Goal: Transaction & Acquisition: Purchase product/service

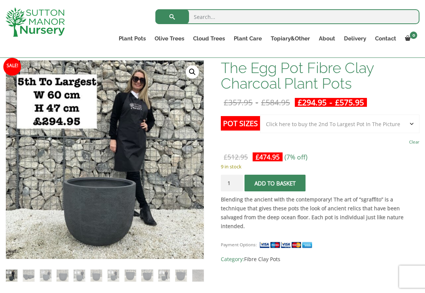
scroll to position [111, 0]
click at [13, 272] on img at bounding box center [11, 274] width 11 height 11
click at [29, 275] on img at bounding box center [28, 274] width 11 height 11
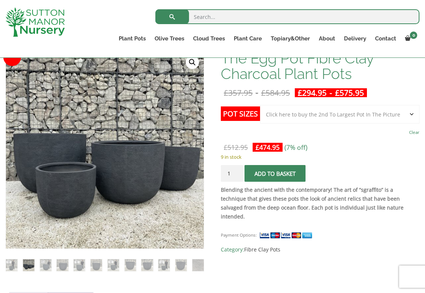
scroll to position [121, 0]
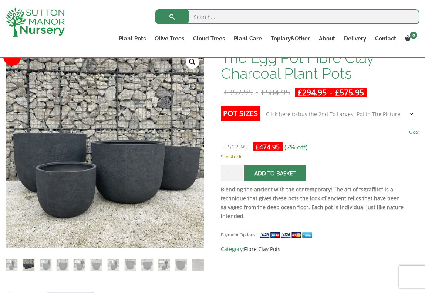
select select "Click here to buy The Largest Pot In The Picture"
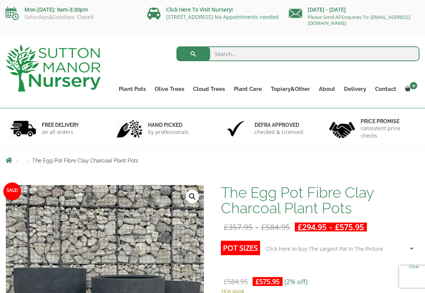
scroll to position [0, 0]
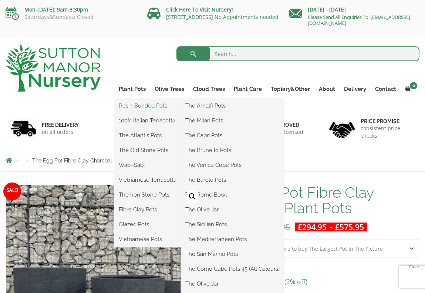
click at [140, 104] on link "Resin Bonded Pots" at bounding box center [147, 105] width 67 height 11
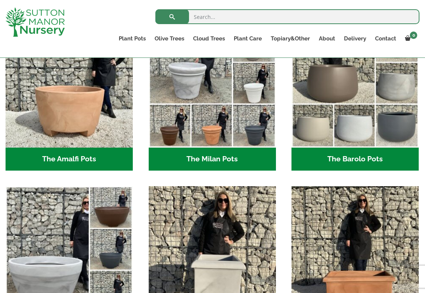
scroll to position [246, 0]
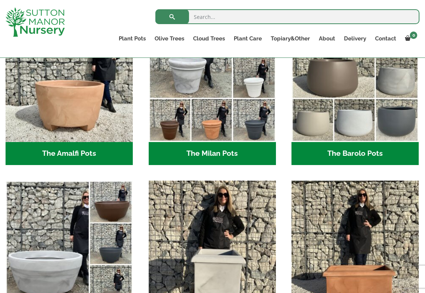
click at [362, 152] on h2 "The Barolo Pots (42)" at bounding box center [355, 153] width 127 height 23
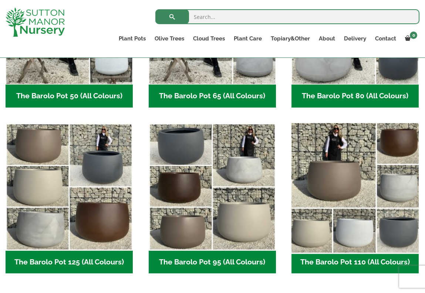
scroll to position [304, 0]
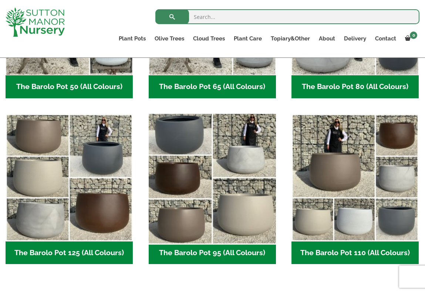
click at [187, 135] on img "Visit product category The Barolo Pot 95 (All Colours)" at bounding box center [213, 177] width 134 height 134
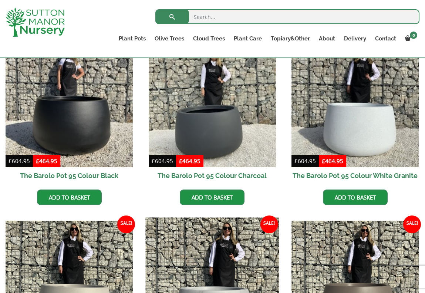
scroll to position [206, 0]
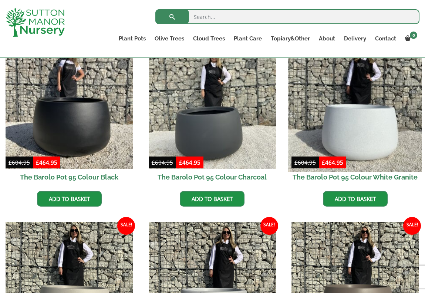
click at [347, 124] on img at bounding box center [356, 105] width 134 height 134
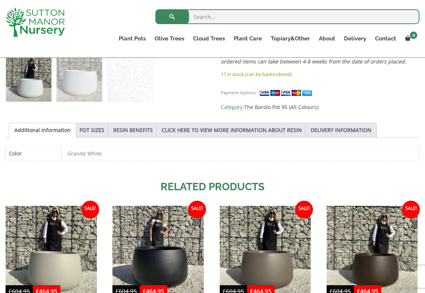
scroll to position [324, 0]
click at [95, 136] on link "POT SIZES" at bounding box center [92, 130] width 25 height 14
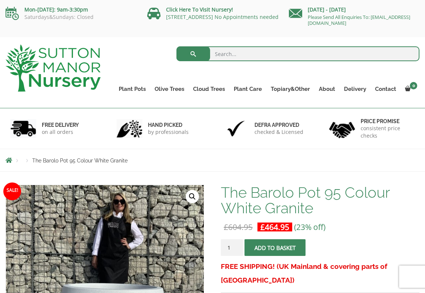
scroll to position [0, 0]
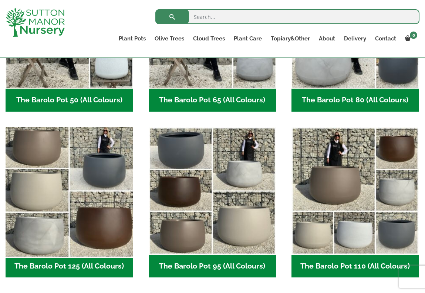
click at [85, 216] on img "Visit product category The Barolo Pot 125 (All Colours)" at bounding box center [69, 191] width 134 height 134
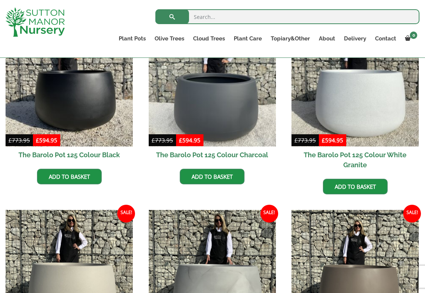
scroll to position [229, 0]
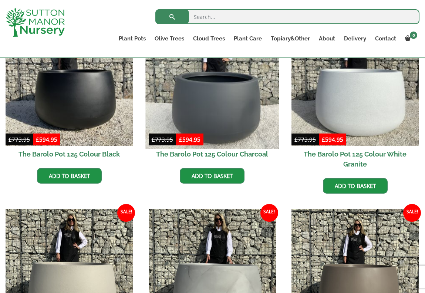
click at [199, 107] on img at bounding box center [213, 82] width 134 height 134
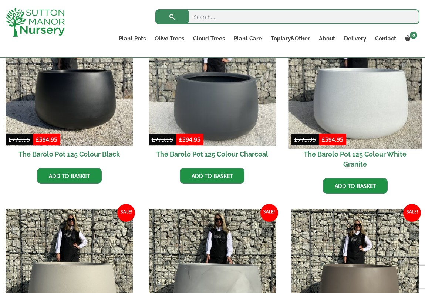
click at [358, 104] on img at bounding box center [356, 82] width 134 height 134
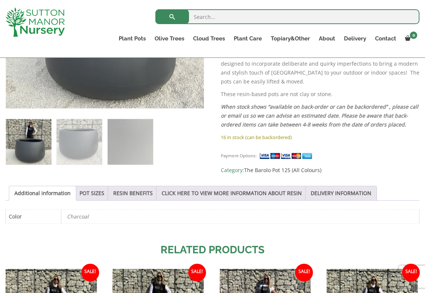
scroll to position [279, 0]
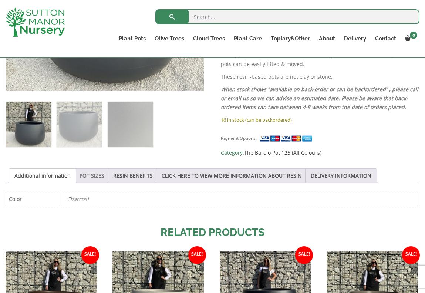
click at [98, 183] on link "POT SIZES" at bounding box center [92, 175] width 25 height 14
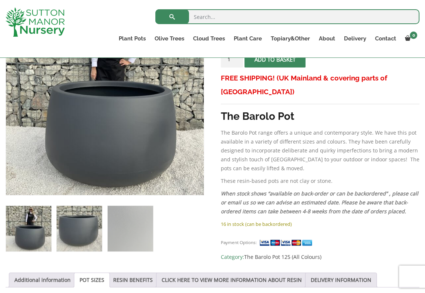
scroll to position [172, 0]
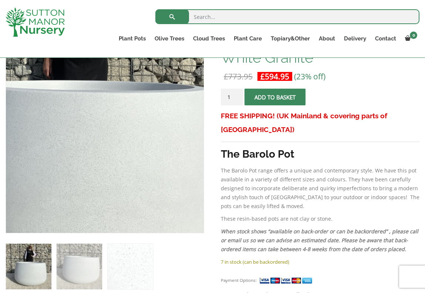
scroll to position [141, 0]
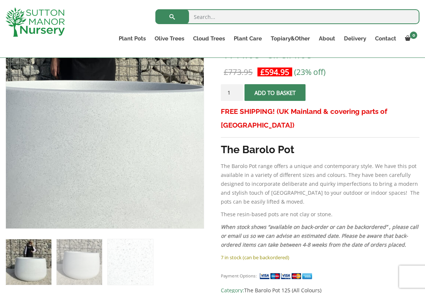
click at [133, 141] on img at bounding box center [80, 119] width 370 height 370
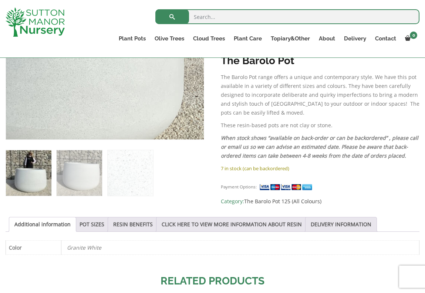
scroll to position [270, 0]
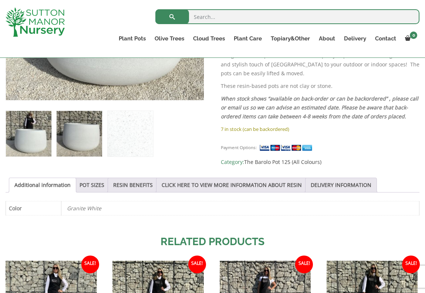
click at [85, 135] on img at bounding box center [80, 134] width 46 height 46
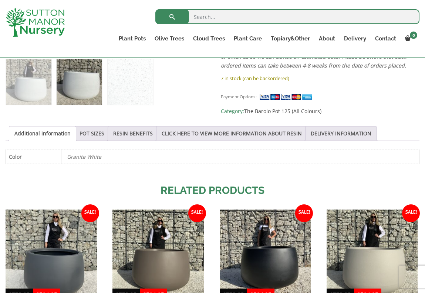
scroll to position [321, 0]
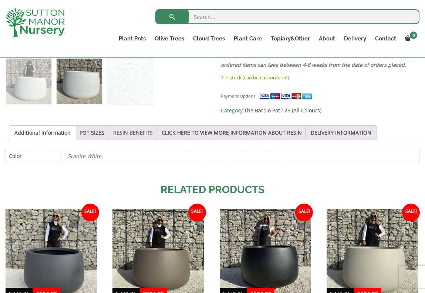
click at [134, 140] on link "RESIN BENEFITS" at bounding box center [133, 133] width 40 height 14
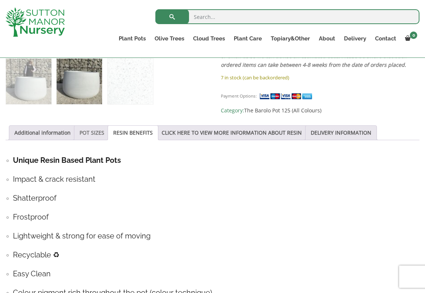
click at [101, 140] on link "POT SIZES" at bounding box center [92, 133] width 25 height 14
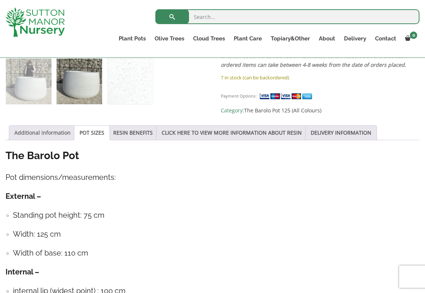
click at [50, 140] on link "Additional information" at bounding box center [42, 133] width 56 height 14
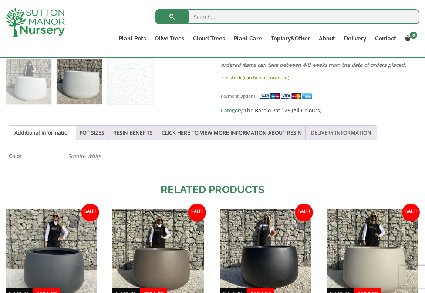
click at [350, 139] on link "DELIVERY INFORMATION" at bounding box center [341, 133] width 61 height 14
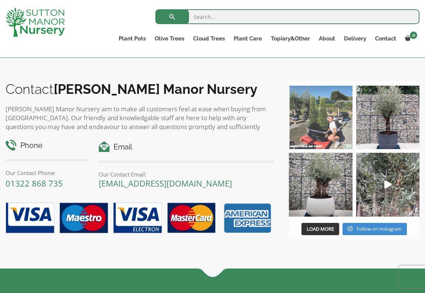
scroll to position [760, 0]
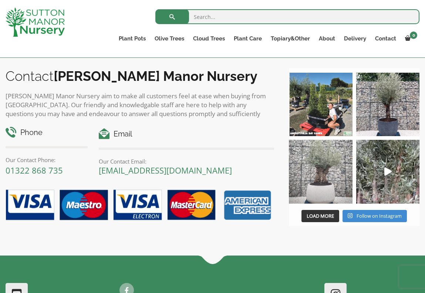
click at [320, 179] on img at bounding box center [321, 172] width 64 height 64
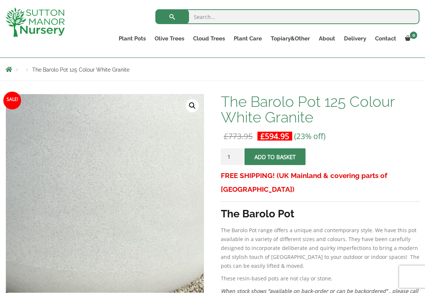
scroll to position [91, 0]
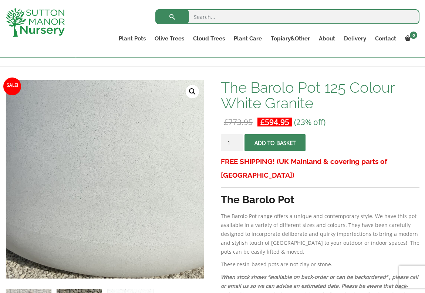
click at [109, 227] on img at bounding box center [102, 135] width 370 height 370
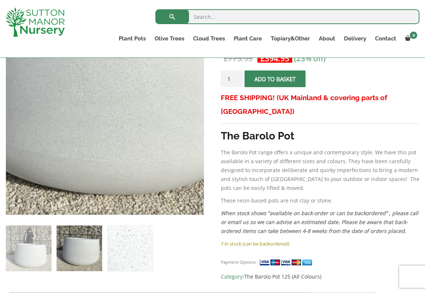
scroll to position [161, 0]
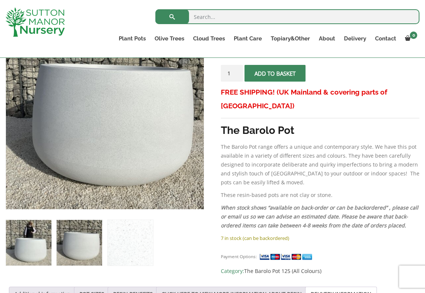
click at [35, 249] on img at bounding box center [29, 243] width 46 height 46
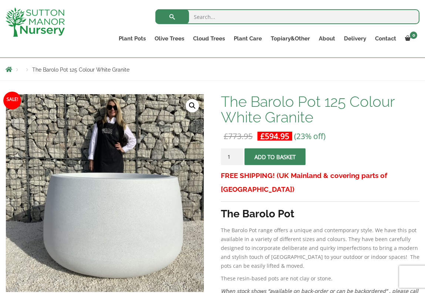
scroll to position [77, 0]
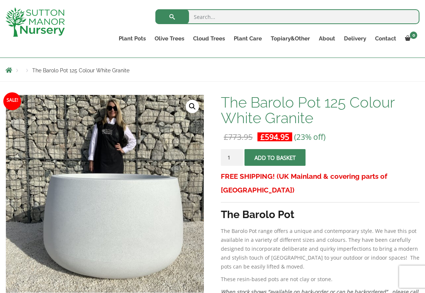
click at [271, 154] on button "Add to basket" at bounding box center [275, 157] width 61 height 17
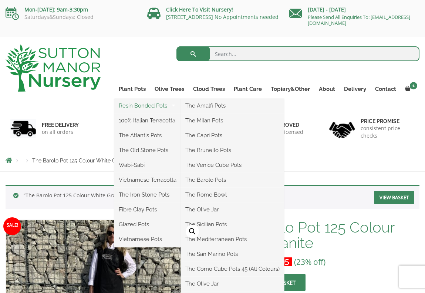
click at [151, 104] on link "Resin Bonded Pots" at bounding box center [147, 105] width 67 height 11
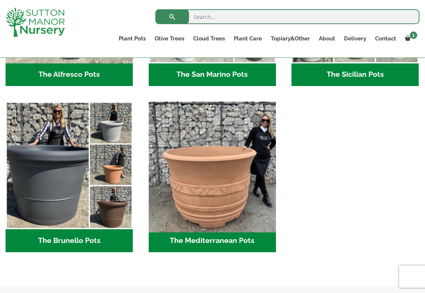
scroll to position [989, 0]
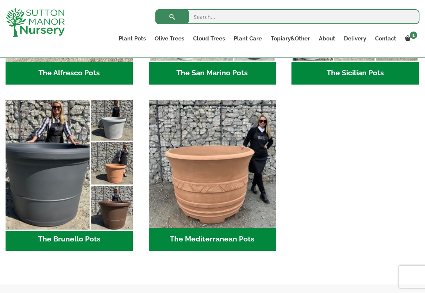
click at [69, 166] on img "Visit product category The Brunello Pots" at bounding box center [69, 164] width 134 height 134
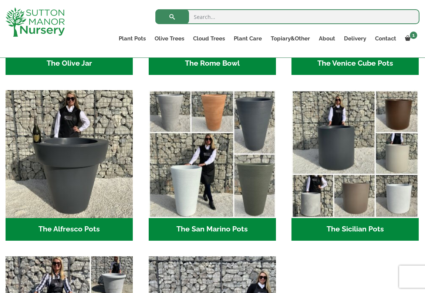
scroll to position [828, 0]
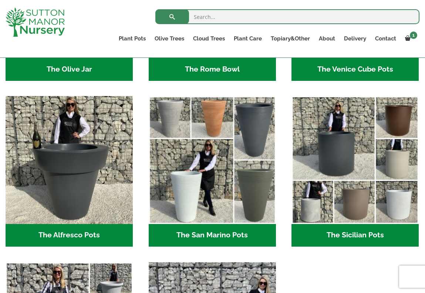
click at [340, 233] on h2 "The Sicilian Pots (18)" at bounding box center [355, 235] width 127 height 23
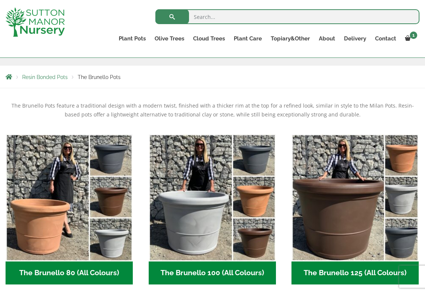
scroll to position [108, 0]
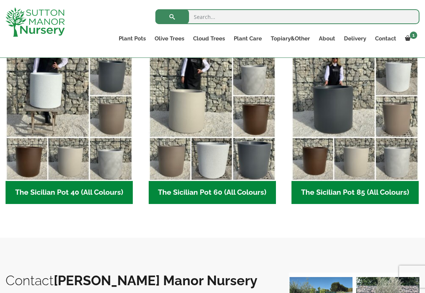
scroll to position [193, 0]
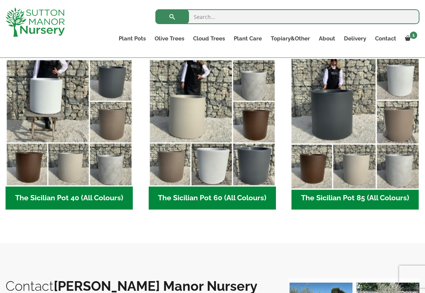
click at [342, 121] on img "Visit product category The Sicilian Pot 85 (All Colours)" at bounding box center [356, 123] width 134 height 134
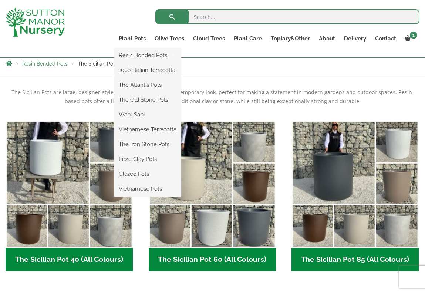
scroll to position [147, 0]
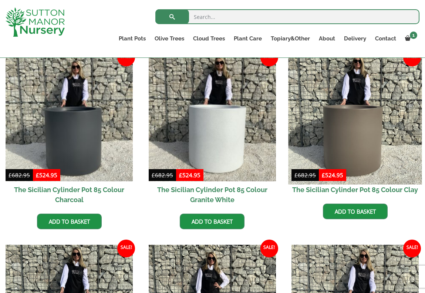
scroll to position [202, 0]
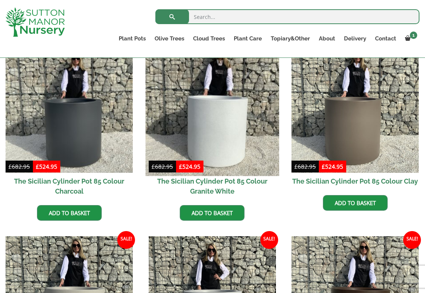
click at [223, 127] on img at bounding box center [213, 109] width 134 height 134
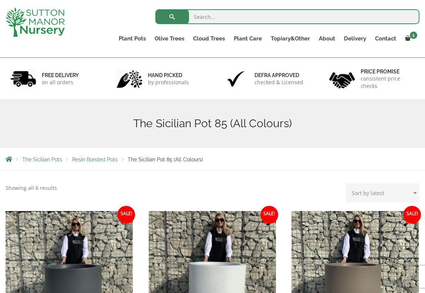
scroll to position [44, 0]
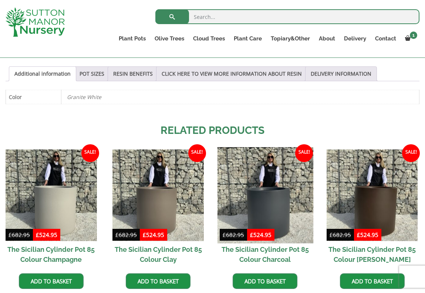
scroll to position [370, 0]
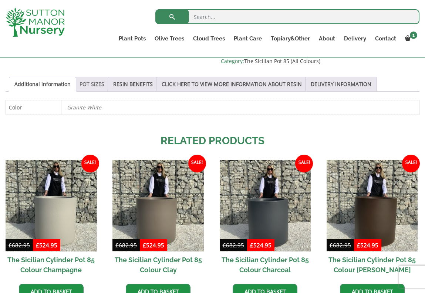
click at [92, 91] on link "POT SIZES" at bounding box center [92, 84] width 25 height 14
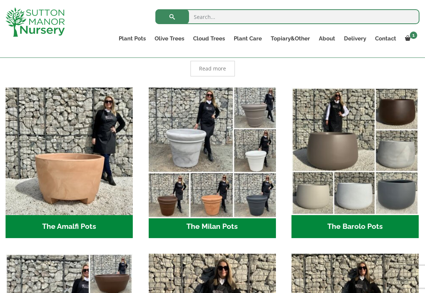
scroll to position [172, 0]
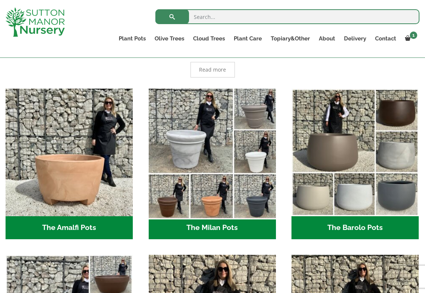
click at [206, 142] on img "Visit product category The Milan Pots" at bounding box center [213, 153] width 134 height 134
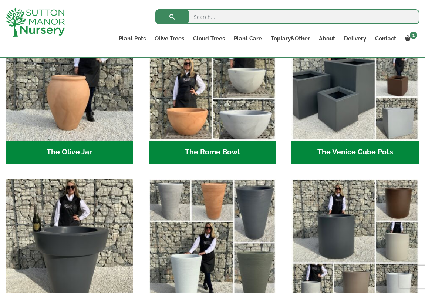
scroll to position [744, 0]
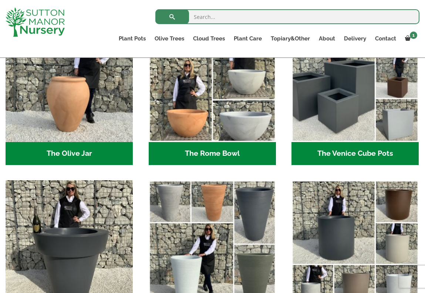
click at [213, 151] on h2 "The Rome Bowl (3)" at bounding box center [212, 153] width 127 height 23
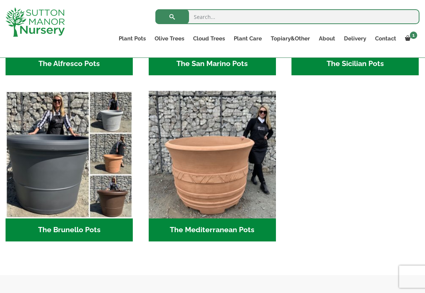
scroll to position [999, 0]
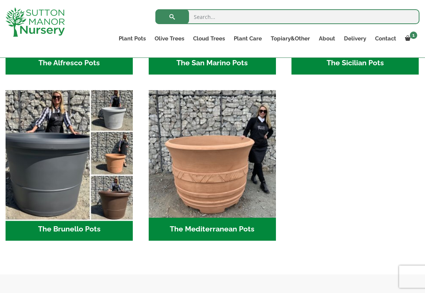
click at [54, 150] on img "Visit product category The Brunello Pots" at bounding box center [69, 154] width 134 height 134
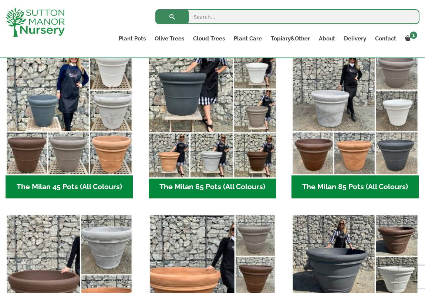
scroll to position [203, 0]
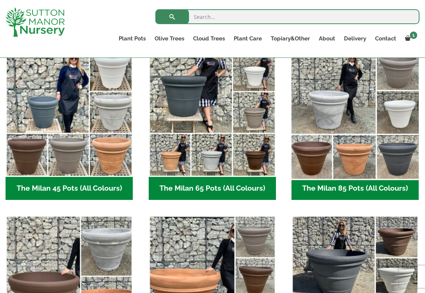
click at [321, 110] on img "Visit product category The Milan 85 Pots (All Colours)" at bounding box center [356, 113] width 134 height 134
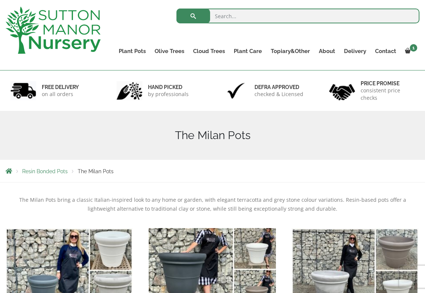
scroll to position [32, 0]
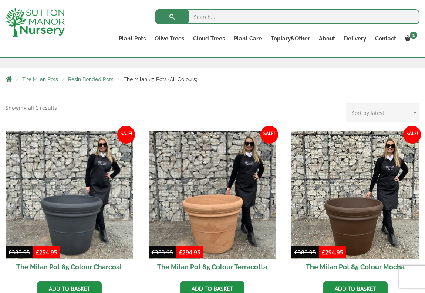
scroll to position [114, 0]
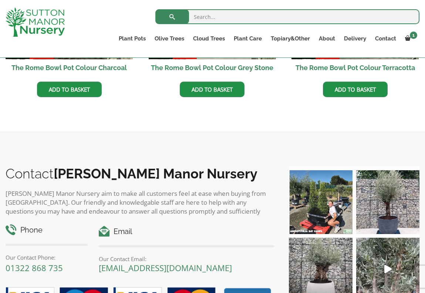
scroll to position [348, 0]
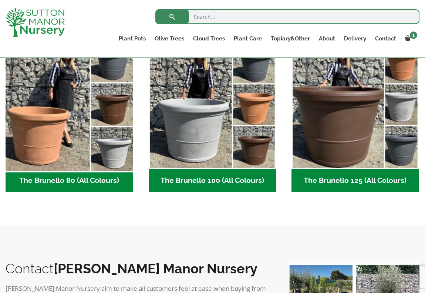
scroll to position [210, 0]
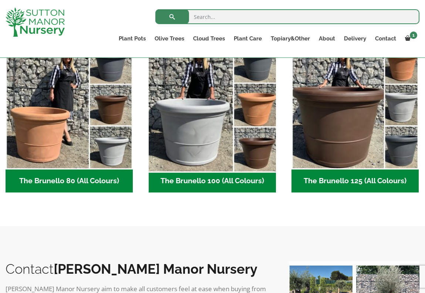
click at [202, 142] on img "Visit product category The Brunello 100 (All Colours)" at bounding box center [213, 106] width 134 height 134
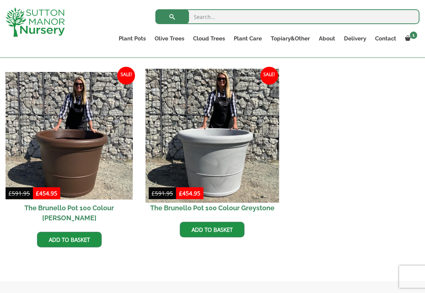
scroll to position [354, 0]
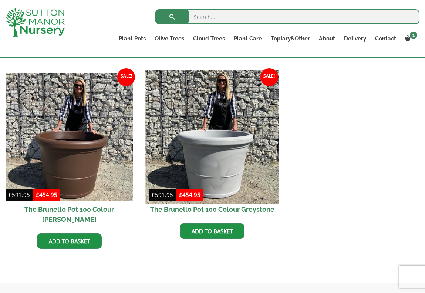
click at [205, 156] on img at bounding box center [213, 137] width 134 height 134
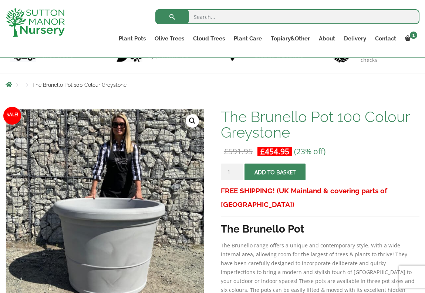
scroll to position [71, 0]
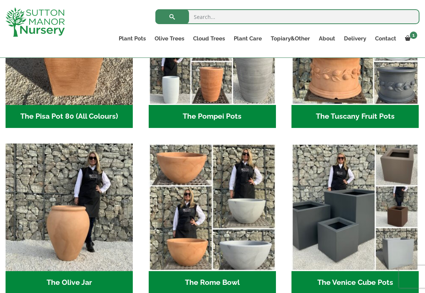
scroll to position [615, 0]
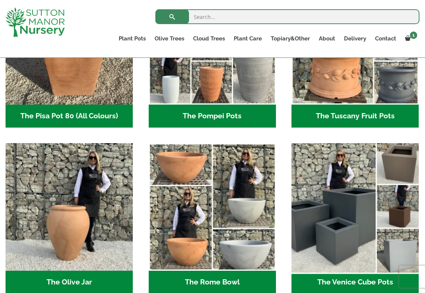
click at [330, 225] on img "Visit product category The Venice Cube Pots" at bounding box center [356, 207] width 134 height 134
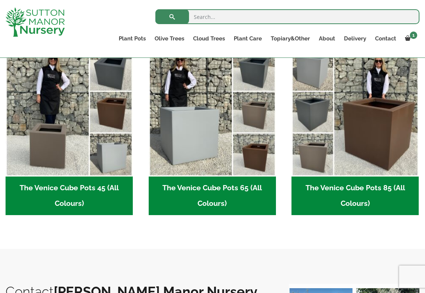
scroll to position [193, 0]
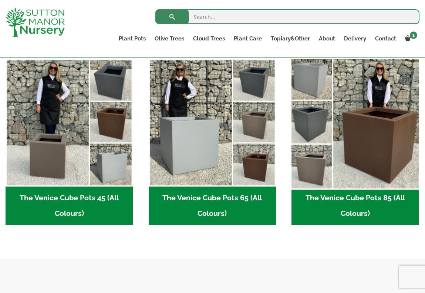
click at [332, 145] on img "Visit product category The Venice Cube Pots 85 (All Colours)" at bounding box center [356, 123] width 134 height 134
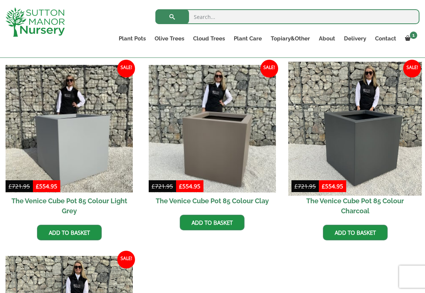
scroll to position [173, 0]
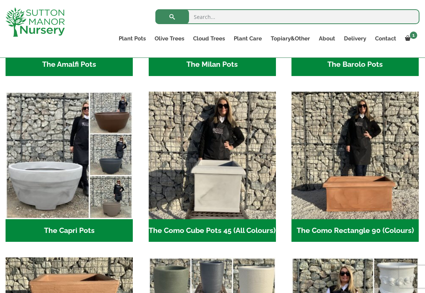
scroll to position [332, 0]
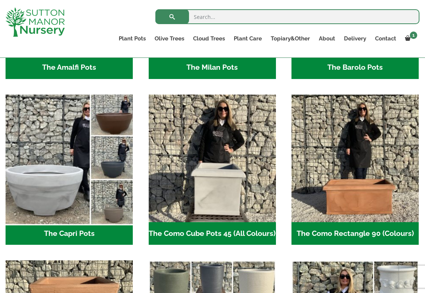
click at [53, 186] on img "Visit product category The Capri Pots" at bounding box center [69, 158] width 134 height 134
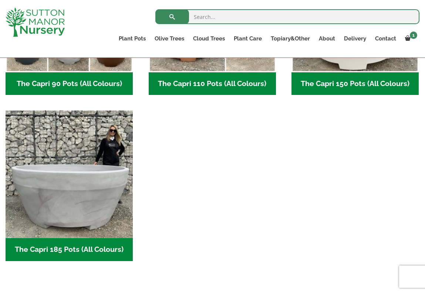
scroll to position [478, 0]
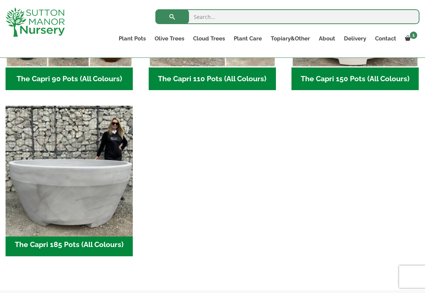
click at [74, 186] on img "Visit product category The Capri 185 Pots (All Colours)" at bounding box center [69, 170] width 134 height 134
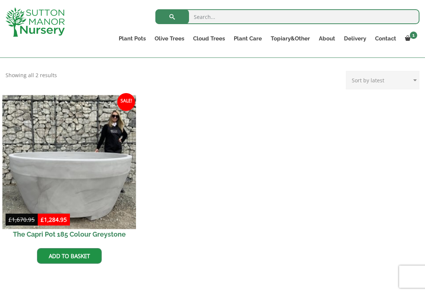
scroll to position [145, 0]
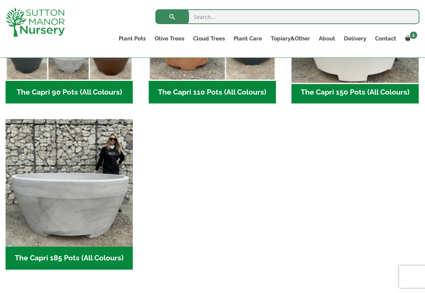
click at [341, 77] on img "Visit product category The Capri 150 Pots (All Colours)" at bounding box center [356, 17] width 134 height 134
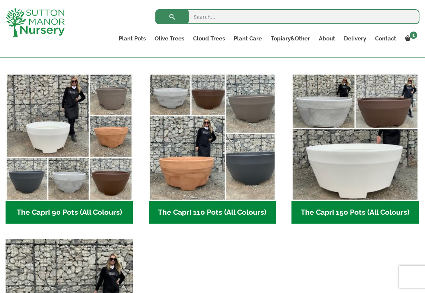
scroll to position [330, 0]
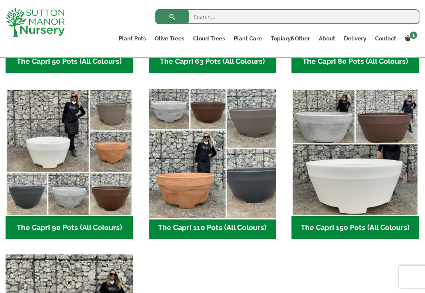
click at [194, 151] on img "Visit product category The Capri 110 Pots (All Colours)" at bounding box center [213, 152] width 134 height 134
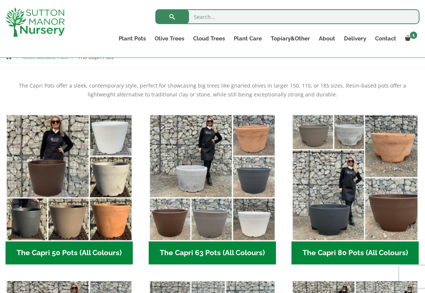
scroll to position [140, 0]
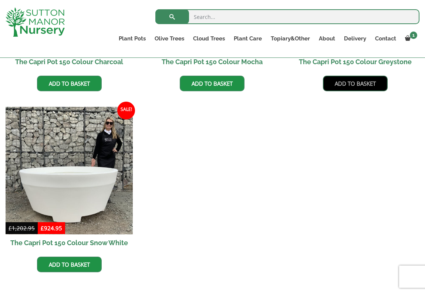
scroll to position [319, 0]
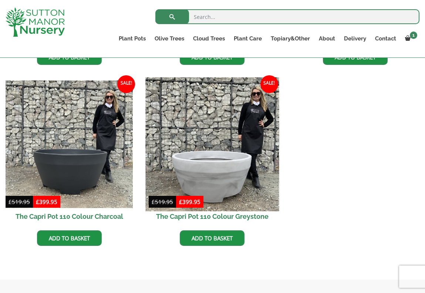
scroll to position [340, 0]
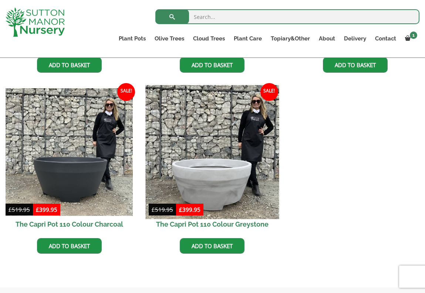
click at [214, 181] on img at bounding box center [213, 152] width 134 height 134
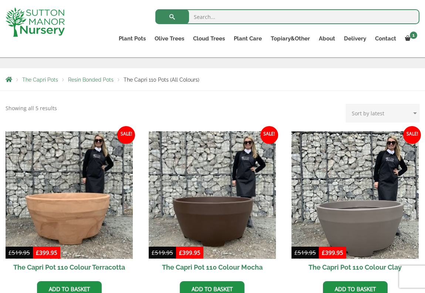
scroll to position [120, 0]
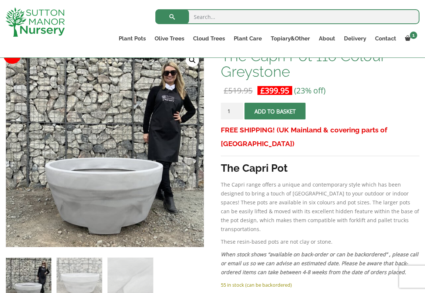
scroll to position [128, 0]
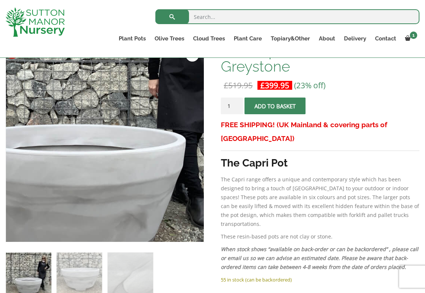
click at [137, 184] on img at bounding box center [77, 106] width 370 height 370
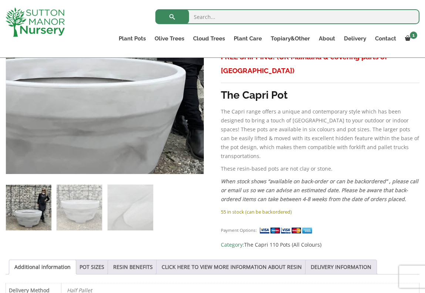
scroll to position [204, 0]
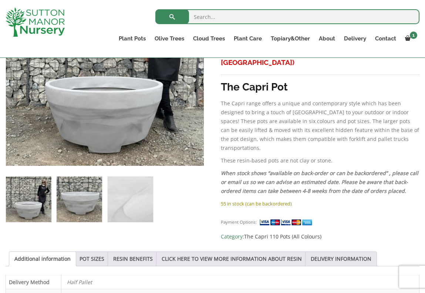
click at [89, 197] on img at bounding box center [80, 199] width 46 height 46
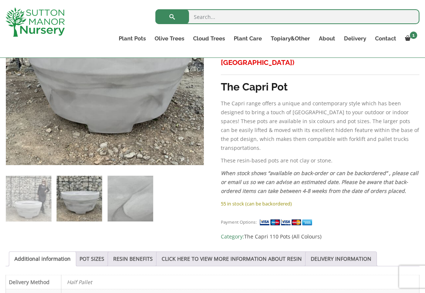
click at [121, 197] on img at bounding box center [131, 199] width 46 height 46
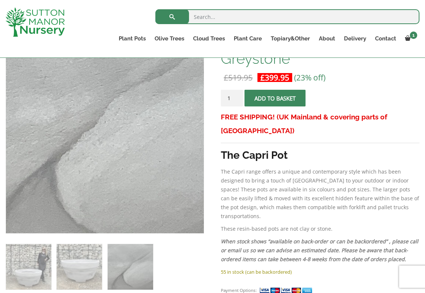
scroll to position [137, 0]
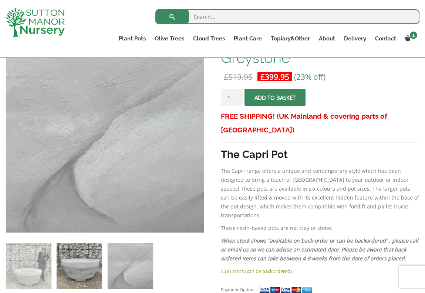
click at [89, 254] on img at bounding box center [80, 266] width 46 height 46
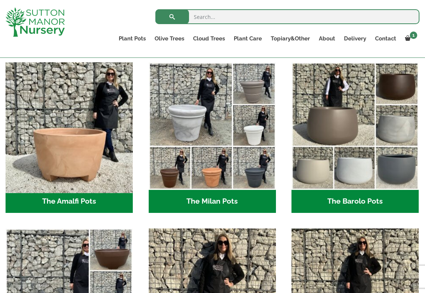
scroll to position [195, 0]
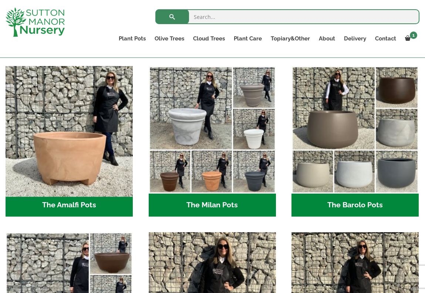
click at [73, 166] on img "Visit product category The Amalfi Pots" at bounding box center [69, 130] width 134 height 134
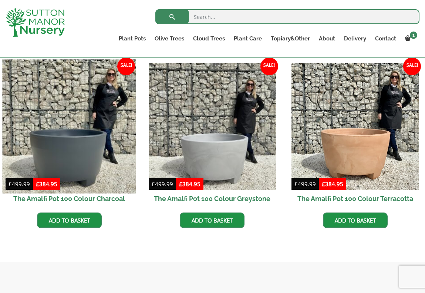
scroll to position [217, 0]
click at [64, 157] on img at bounding box center [69, 127] width 134 height 134
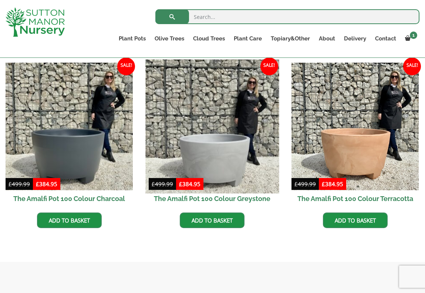
click at [221, 155] on img at bounding box center [213, 127] width 134 height 134
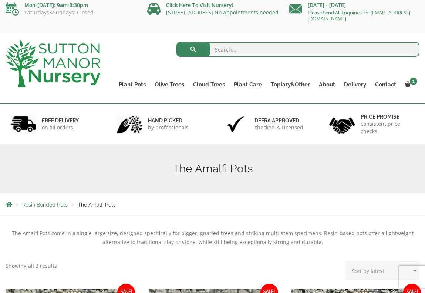
scroll to position [2, 0]
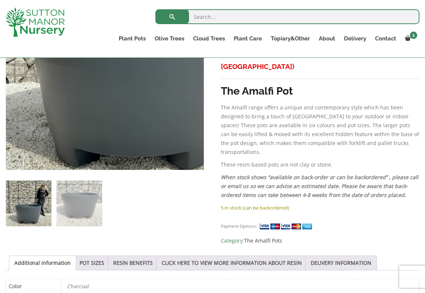
scroll to position [199, 0]
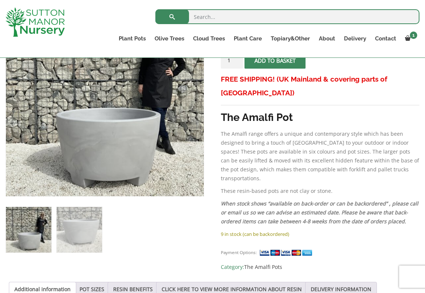
scroll to position [171, 0]
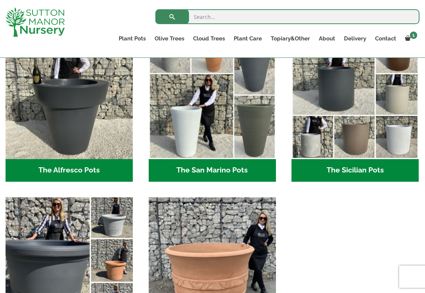
scroll to position [892, 0]
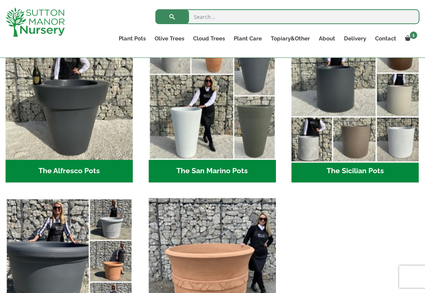
click at [328, 98] on img "Visit product category The Sicilian Pots" at bounding box center [356, 96] width 134 height 134
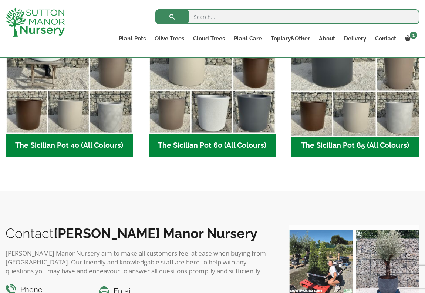
scroll to position [246, 0]
click at [339, 105] on img "Visit product category The Sicilian Pot 85 (All Colours)" at bounding box center [356, 70] width 134 height 134
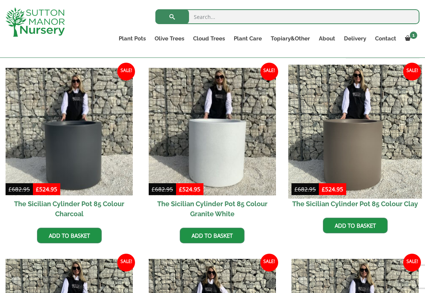
scroll to position [179, 0]
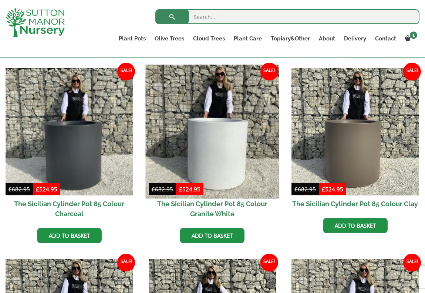
click at [224, 151] on img at bounding box center [213, 132] width 134 height 134
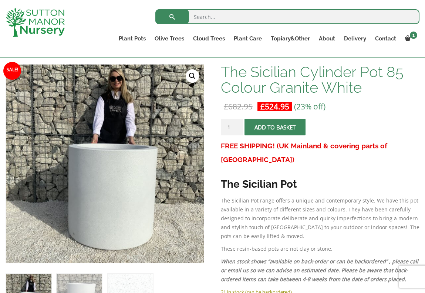
scroll to position [107, 0]
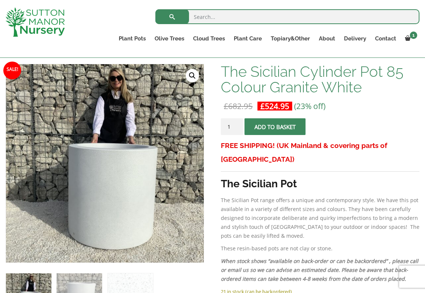
click at [280, 126] on button "Add to basket" at bounding box center [275, 126] width 61 height 17
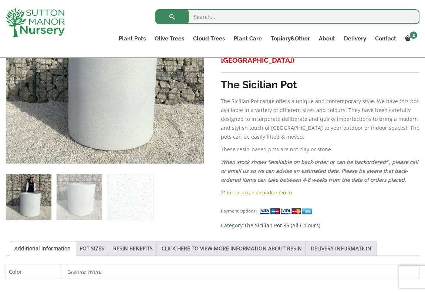
scroll to position [209, 0]
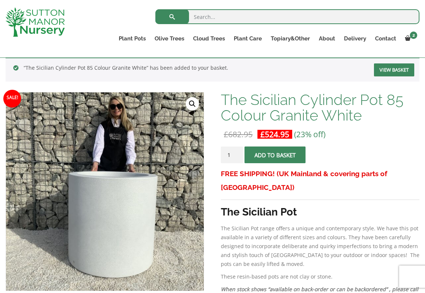
scroll to position [114, 0]
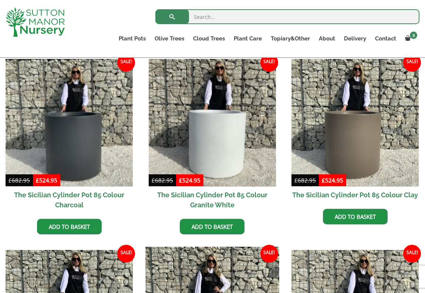
scroll to position [179, 0]
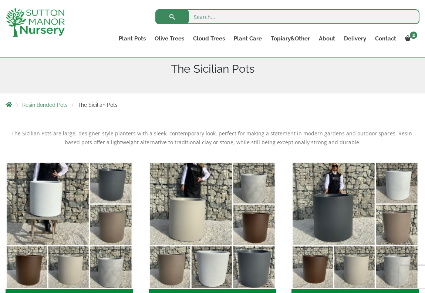
scroll to position [86, 0]
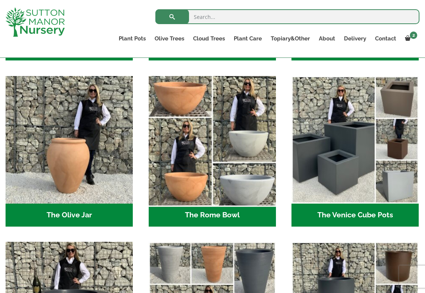
scroll to position [678, 0]
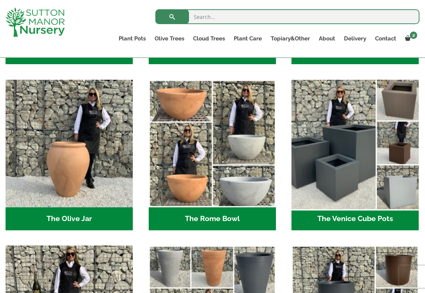
click at [337, 133] on img "Visit product category The Venice Cube Pots" at bounding box center [356, 143] width 134 height 134
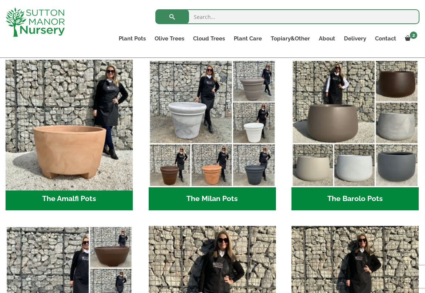
scroll to position [204, 0]
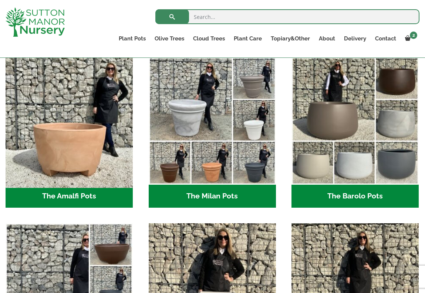
click at [80, 142] on img "Visit product category The Amalfi Pots" at bounding box center [69, 121] width 134 height 134
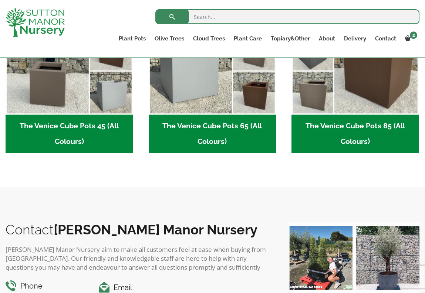
scroll to position [244, 0]
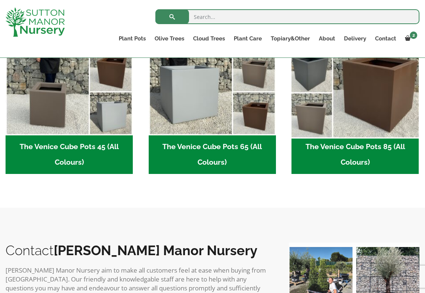
click at [341, 91] on img "Visit product category The Venice Cube Pots 85 (All Colours)" at bounding box center [356, 72] width 134 height 134
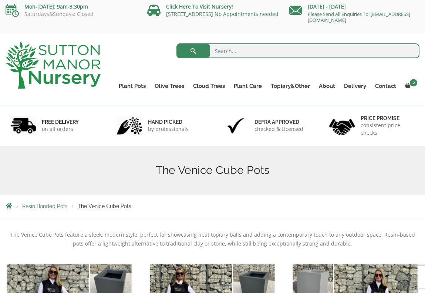
scroll to position [7, 0]
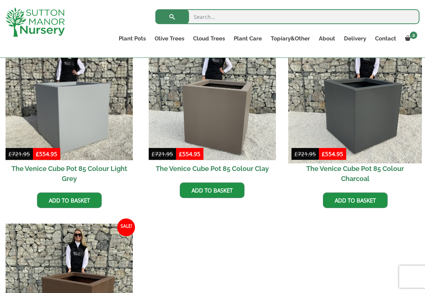
scroll to position [212, 0]
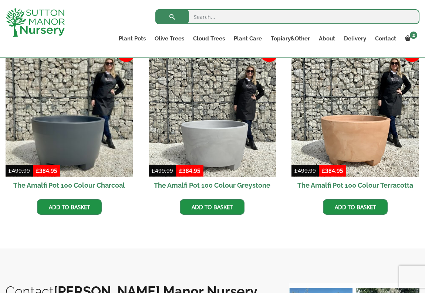
scroll to position [251, 0]
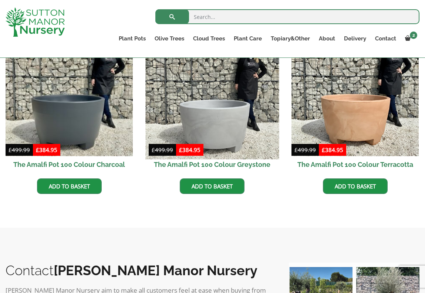
click at [206, 105] on img at bounding box center [213, 93] width 134 height 134
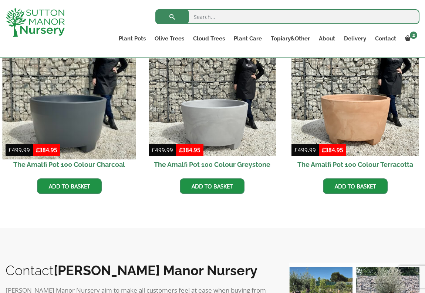
click at [74, 103] on img at bounding box center [69, 93] width 134 height 134
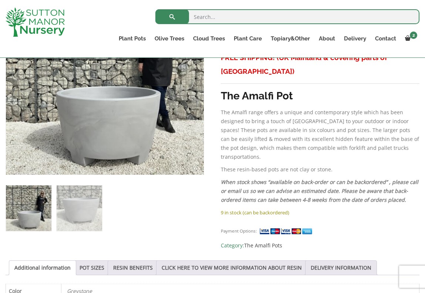
scroll to position [196, 0]
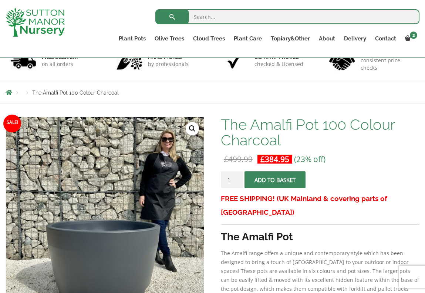
scroll to position [56, 0]
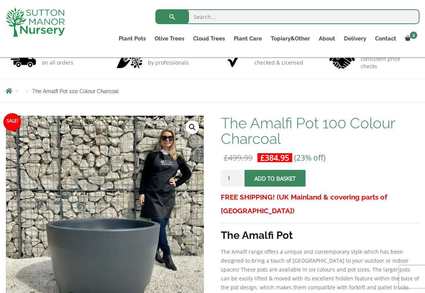
click at [290, 175] on button "Add to basket" at bounding box center [275, 178] width 61 height 17
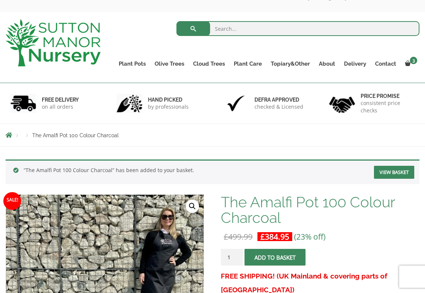
scroll to position [25, 0]
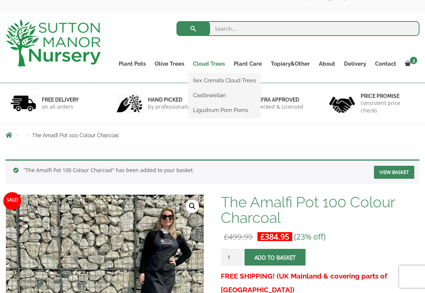
click at [210, 63] on link "Cloud Trees" at bounding box center [209, 64] width 41 height 10
click at [206, 108] on link "Ligustrum Pom Poms" at bounding box center [225, 109] width 72 height 11
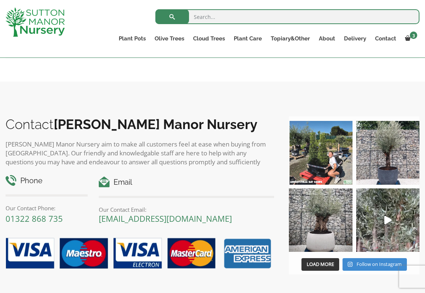
scroll to position [56, 0]
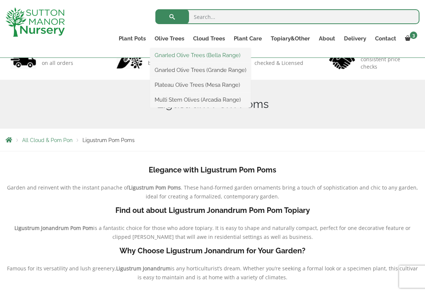
click at [183, 56] on link "Gnarled Olive Trees (Bella Range)" at bounding box center [200, 55] width 101 height 11
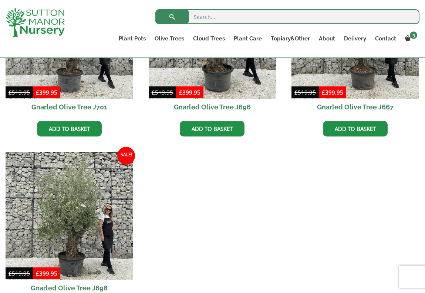
scroll to position [273, 0]
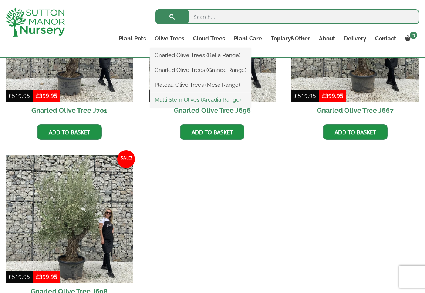
click at [179, 98] on link "Multi Stem Olives (Arcadia Range)" at bounding box center [200, 99] width 101 height 11
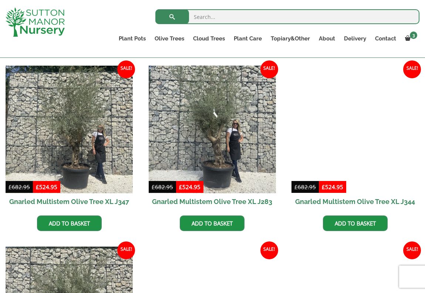
scroll to position [606, 0]
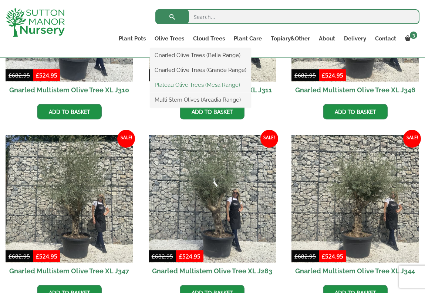
click at [186, 84] on link "Plateau Olive Trees (Mesa Range)" at bounding box center [200, 84] width 101 height 11
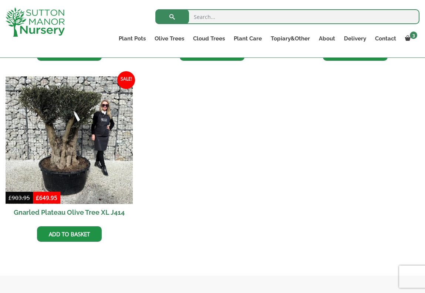
scroll to position [495, 0]
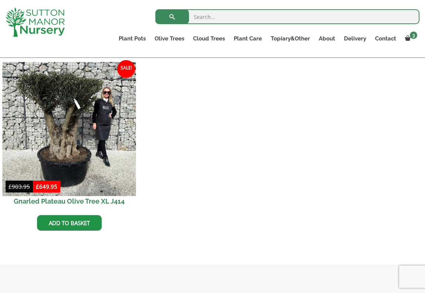
click at [72, 132] on img at bounding box center [69, 129] width 134 height 134
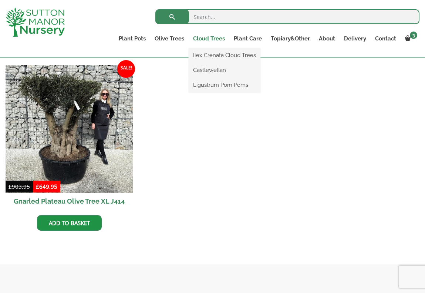
click at [214, 39] on link "Cloud Trees" at bounding box center [209, 38] width 41 height 10
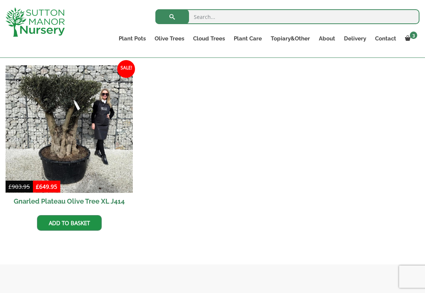
scroll to position [499, 0]
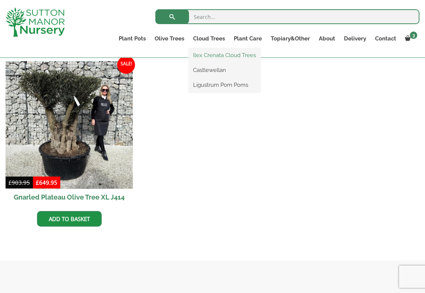
click at [212, 53] on link "Ilex Crenata Cloud Trees" at bounding box center [225, 55] width 72 height 11
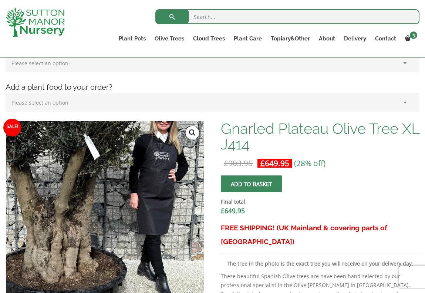
scroll to position [168, 0]
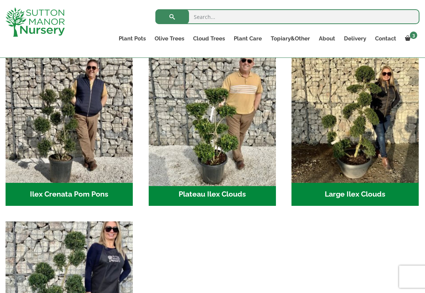
scroll to position [160, 0]
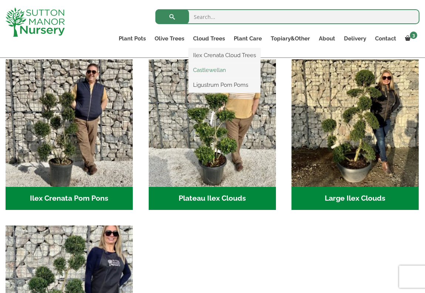
click at [212, 69] on link "Castlewellan" at bounding box center [225, 69] width 72 height 11
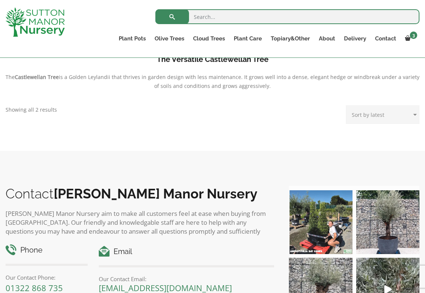
scroll to position [182, 0]
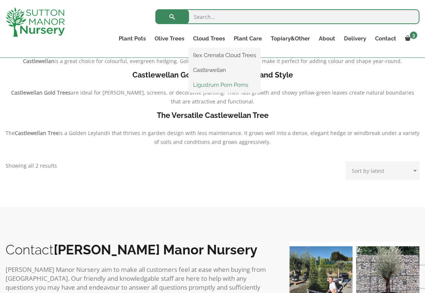
click at [212, 83] on link "Ligustrum Pom Poms" at bounding box center [225, 84] width 72 height 11
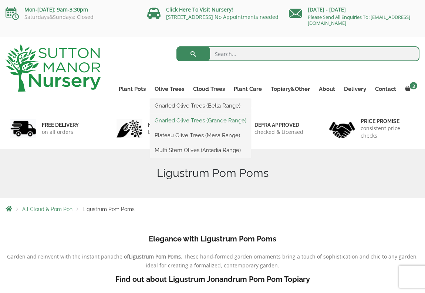
click at [180, 120] on link "Gnarled Olive Trees (Grande Range)" at bounding box center [200, 120] width 101 height 11
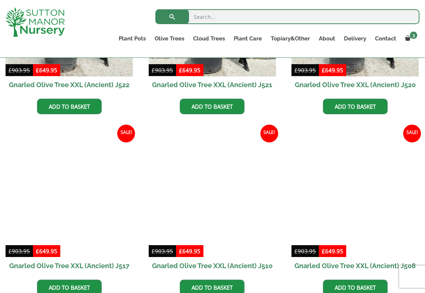
scroll to position [444, 0]
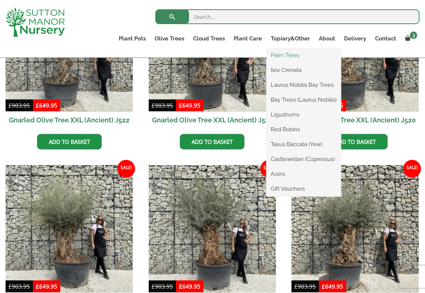
click at [292, 57] on link "Palm Trees" at bounding box center [304, 55] width 75 height 11
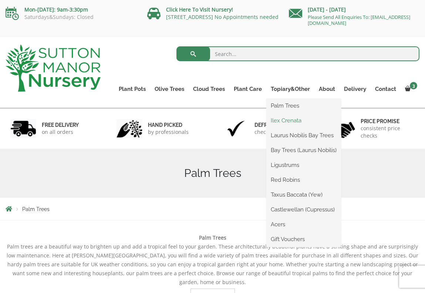
click at [291, 119] on link "Ilex Crenata" at bounding box center [304, 120] width 75 height 11
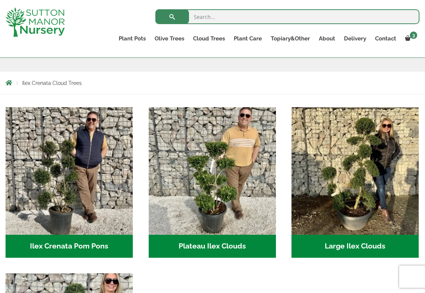
scroll to position [99, 0]
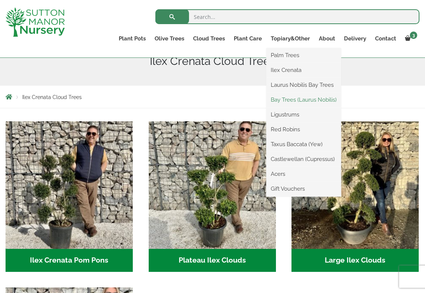
click at [291, 97] on link "Bay Trees (Laurus Nobilis)" at bounding box center [304, 99] width 75 height 11
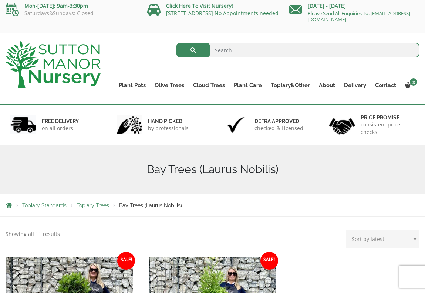
scroll to position [3, 0]
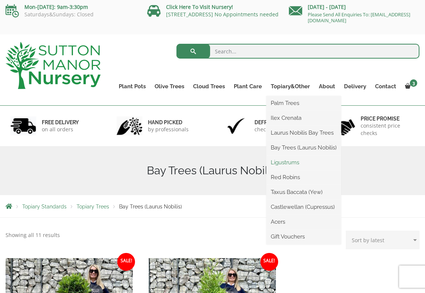
click at [287, 163] on link "Ligustrums" at bounding box center [304, 162] width 75 height 11
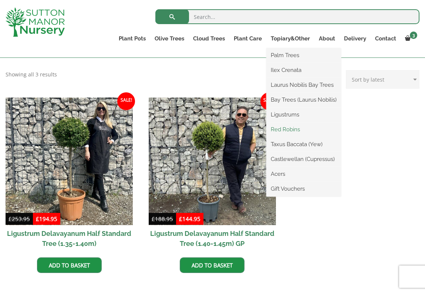
click at [290, 126] on link "Red Robins" at bounding box center [304, 129] width 75 height 11
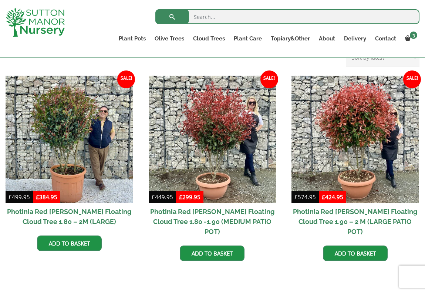
scroll to position [302, 0]
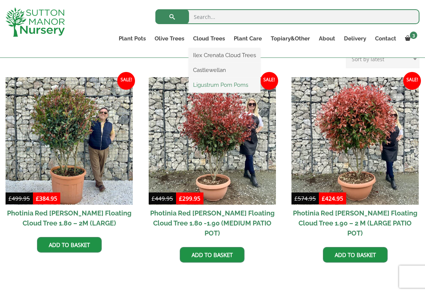
click at [212, 84] on link "Ligustrum Pom Poms" at bounding box center [225, 84] width 72 height 11
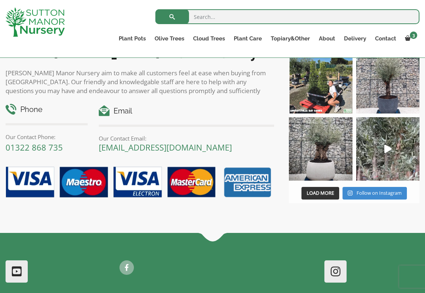
scroll to position [381, 0]
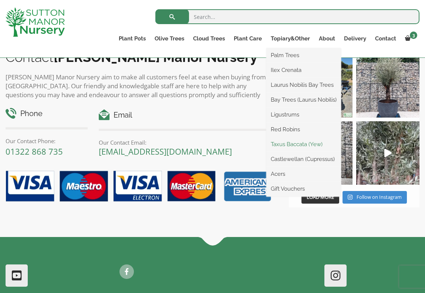
click at [288, 146] on link "Taxus Baccata (Yew)" at bounding box center [304, 143] width 75 height 11
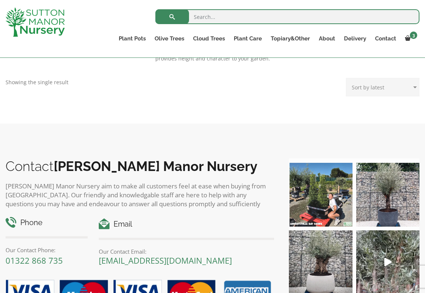
scroll to position [253, 0]
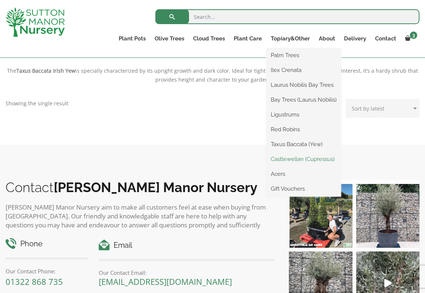
click at [303, 158] on link "Castlewellan (Cupressus)" at bounding box center [304, 158] width 75 height 11
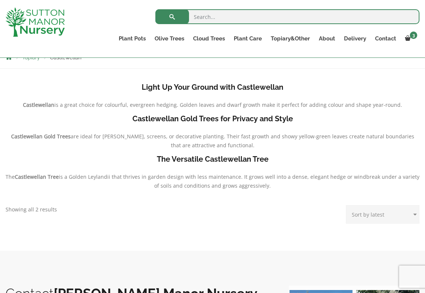
scroll to position [115, 0]
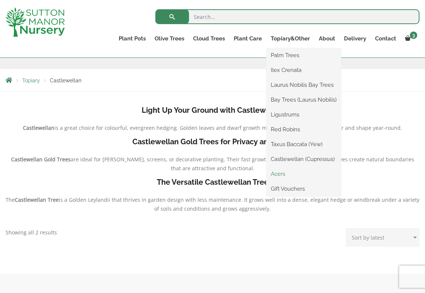
click at [290, 173] on link "Acers" at bounding box center [304, 173] width 75 height 11
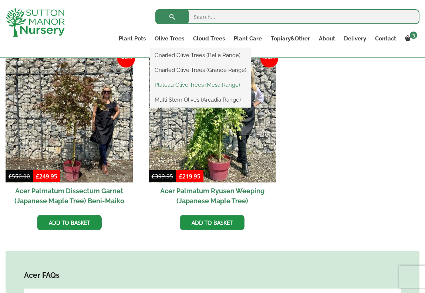
click at [184, 84] on link "Plateau Olive Trees (Mesa Range)" at bounding box center [200, 84] width 101 height 11
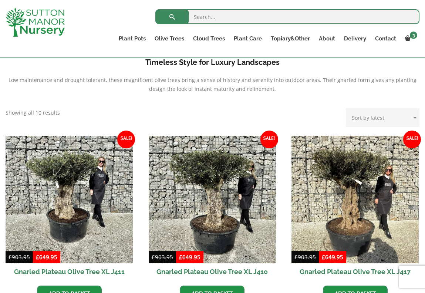
scroll to position [240, 0]
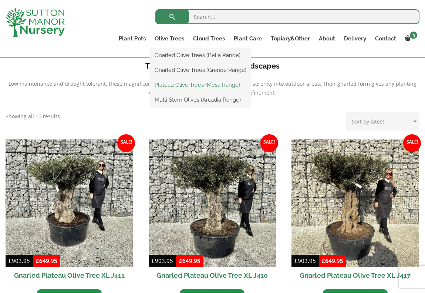
click at [177, 84] on link "Plateau Olive Trees (Mesa Range)" at bounding box center [200, 84] width 101 height 11
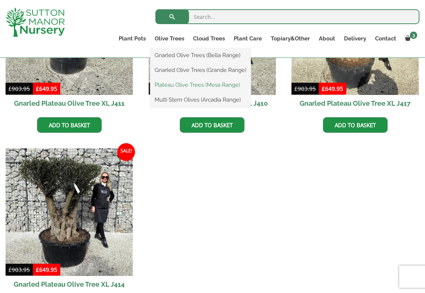
scroll to position [420, 0]
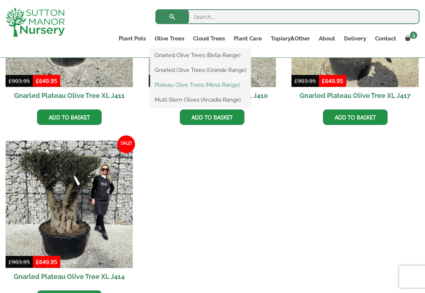
click at [176, 83] on link "Plateau Olive Trees (Mesa Range)" at bounding box center [200, 84] width 101 height 11
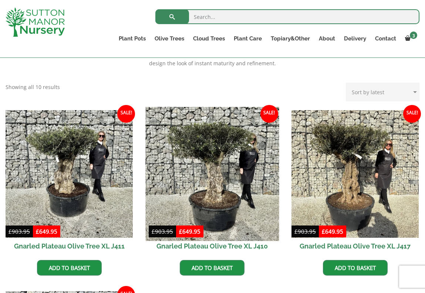
scroll to position [259, 0]
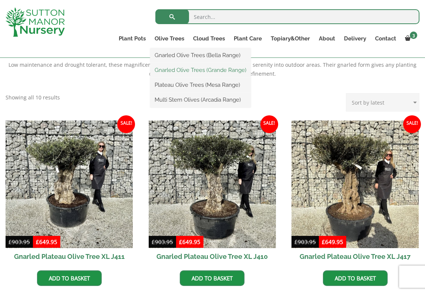
click at [175, 68] on link "Gnarled Olive Trees (Grande Range)" at bounding box center [200, 69] width 101 height 11
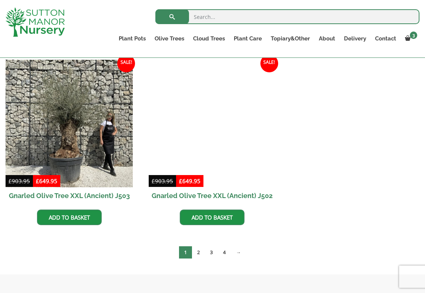
scroll to position [1107, 0]
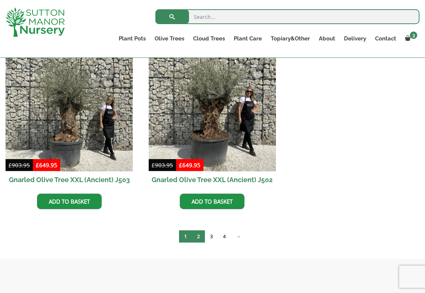
click at [196, 234] on link "2" at bounding box center [198, 236] width 13 height 12
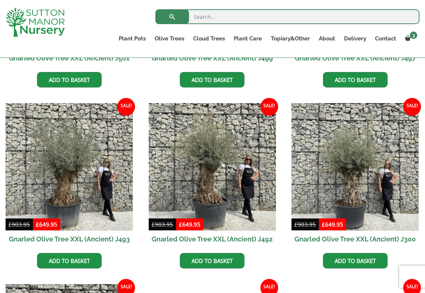
scroll to position [274, 0]
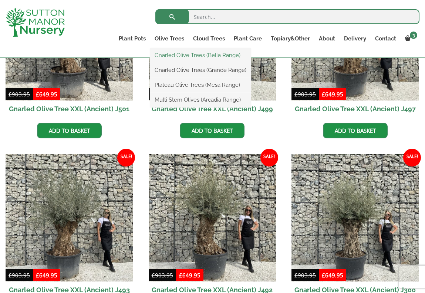
click at [173, 56] on link "Gnarled Olive Trees (Bella Range)" at bounding box center [200, 55] width 101 height 11
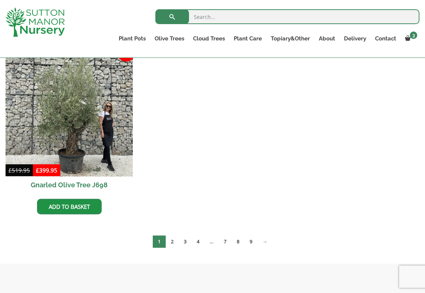
scroll to position [395, 0]
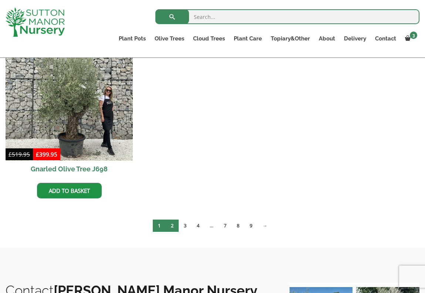
click at [173, 224] on link "2" at bounding box center [172, 225] width 13 height 12
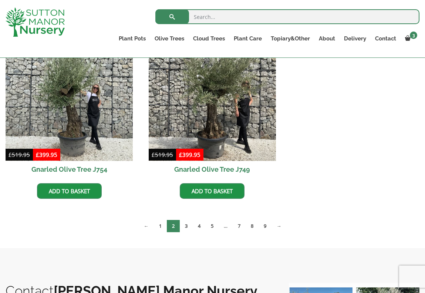
scroll to position [401, 0]
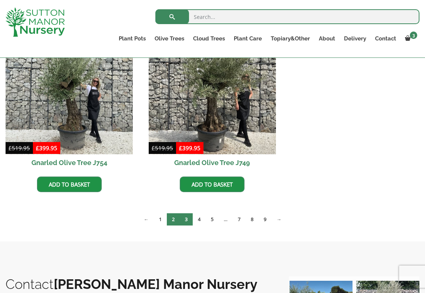
click at [186, 218] on link "3" at bounding box center [186, 219] width 13 height 12
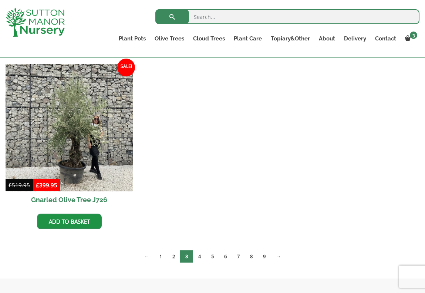
scroll to position [547, 0]
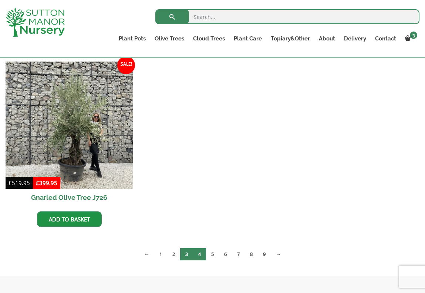
click at [199, 251] on link "4" at bounding box center [199, 254] width 13 height 12
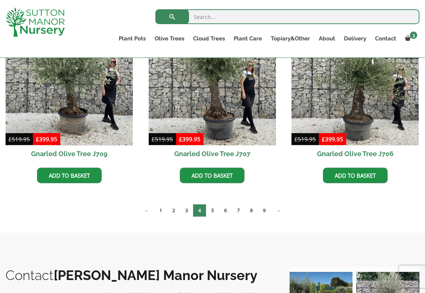
scroll to position [595, 0]
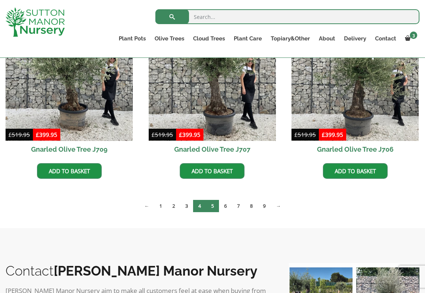
click at [213, 206] on link "5" at bounding box center [212, 206] width 13 height 12
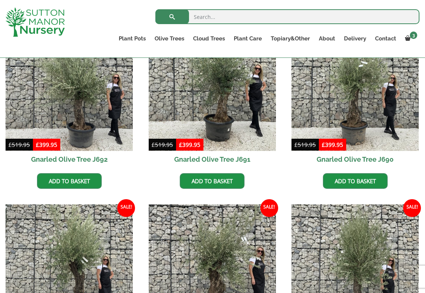
scroll to position [158, 0]
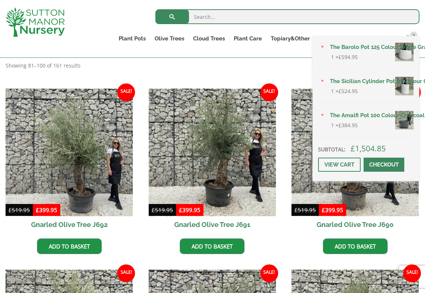
click at [411, 35] on span "3" at bounding box center [413, 34] width 7 height 7
